Goal: Task Accomplishment & Management: Use online tool/utility

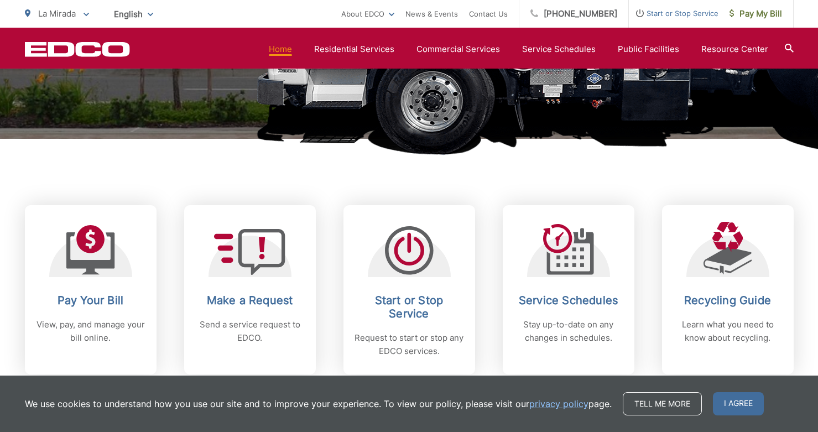
scroll to position [351, 0]
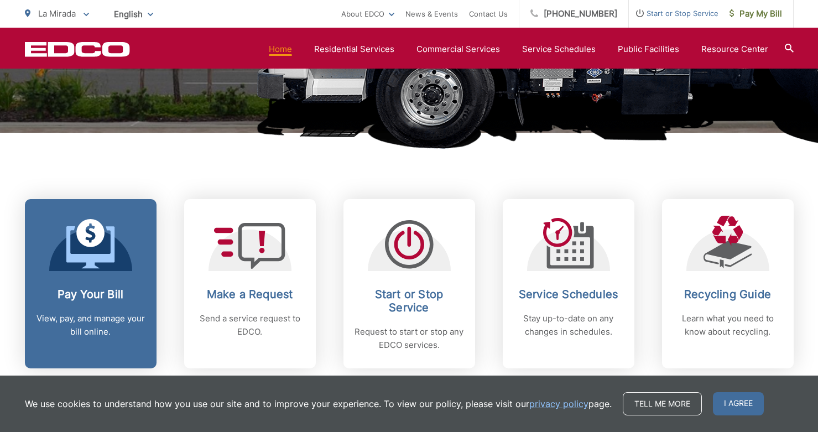
click at [86, 298] on h2 "Pay Your Bill" at bounding box center [91, 294] width 110 height 13
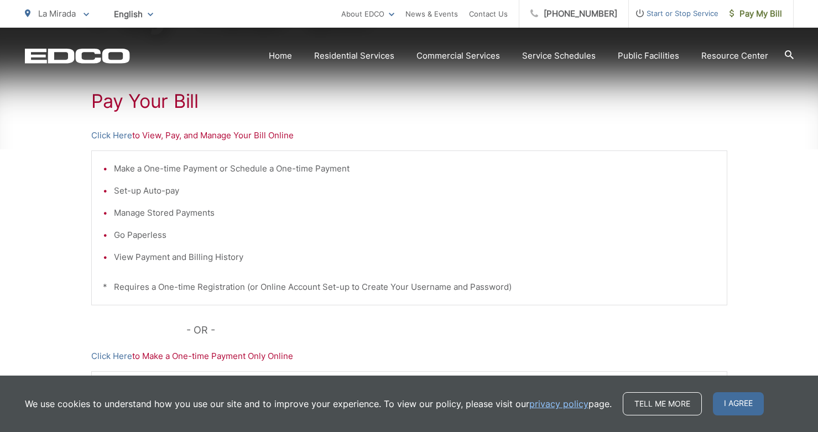
scroll to position [198, 0]
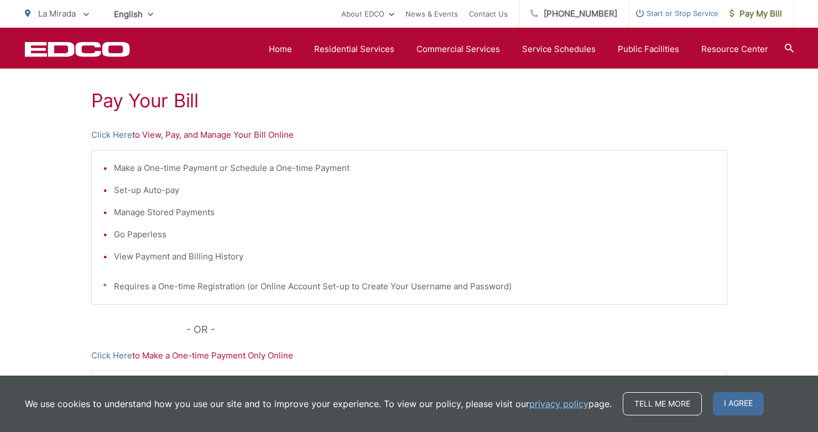
click at [164, 172] on li "Make a One-time Payment or Schedule a One-time Payment" at bounding box center [415, 168] width 602 height 13
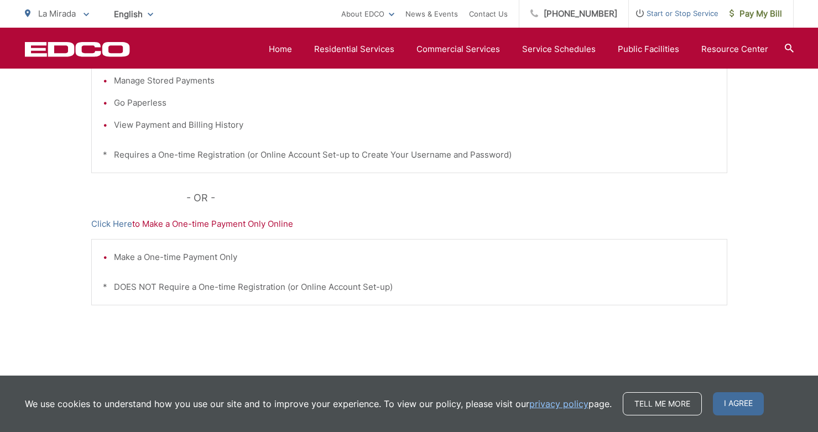
scroll to position [326, 0]
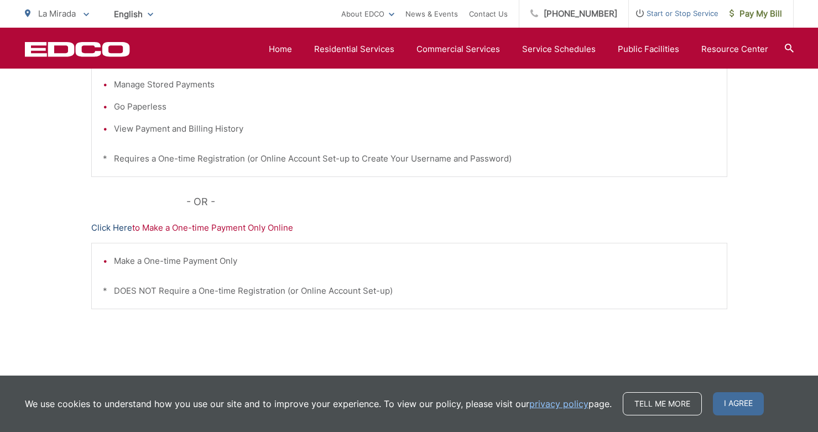
click at [122, 226] on link "Click Here" at bounding box center [111, 227] width 41 height 13
